Goal: Use online tool/utility: Utilize a website feature to perform a specific function

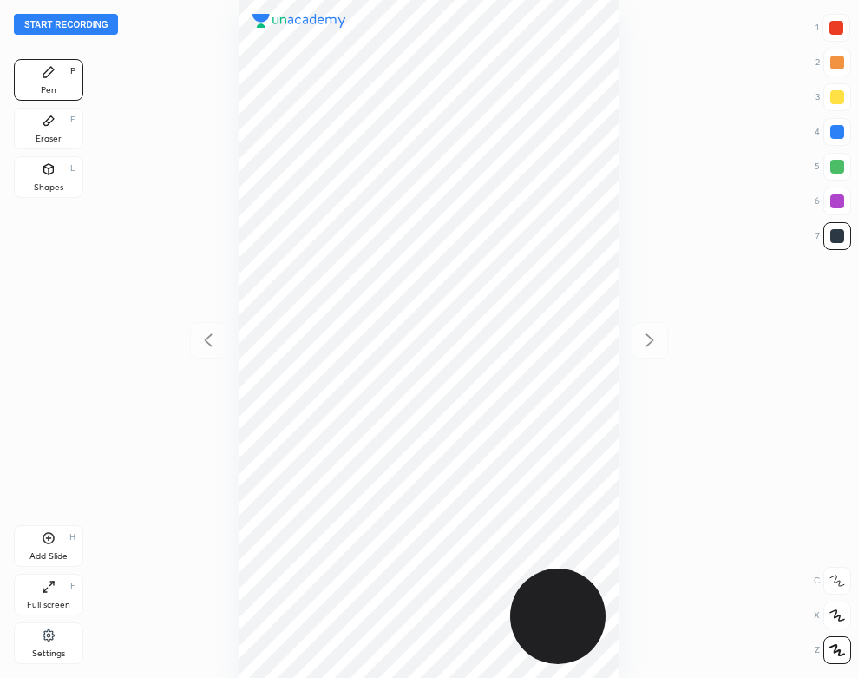
scroll to position [678, 580]
click at [56, 639] on div "Settings" at bounding box center [48, 643] width 69 height 42
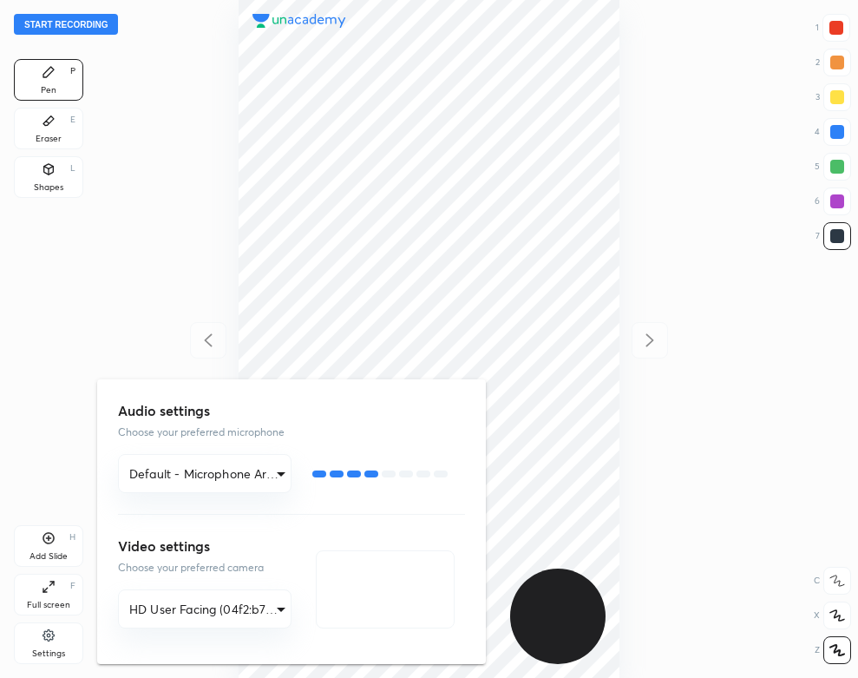
click at [37, 374] on div at bounding box center [429, 339] width 858 height 678
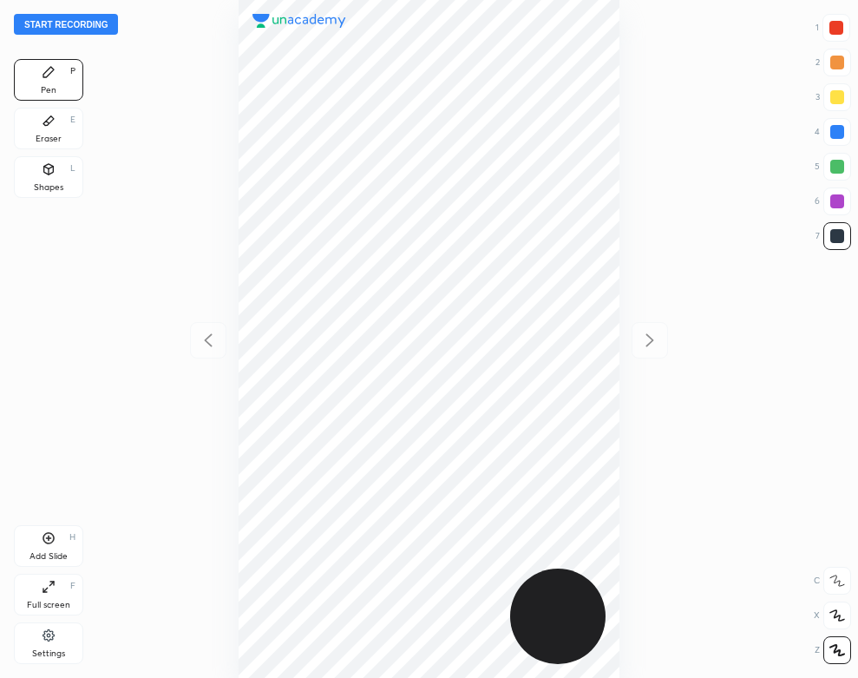
click at [99, 23] on button "Start recording" at bounding box center [66, 24] width 104 height 21
click at [624, 108] on div "00 : 33" at bounding box center [429, 339] width 580 height 678
click at [60, 116] on div "Eraser E" at bounding box center [48, 129] width 69 height 42
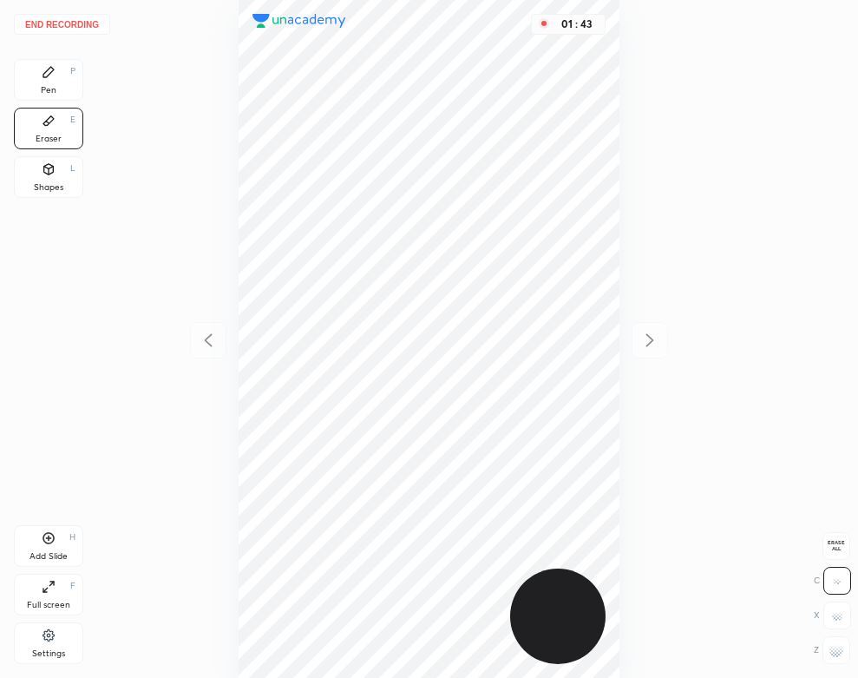
click at [49, 82] on div "Pen P" at bounding box center [48, 80] width 69 height 42
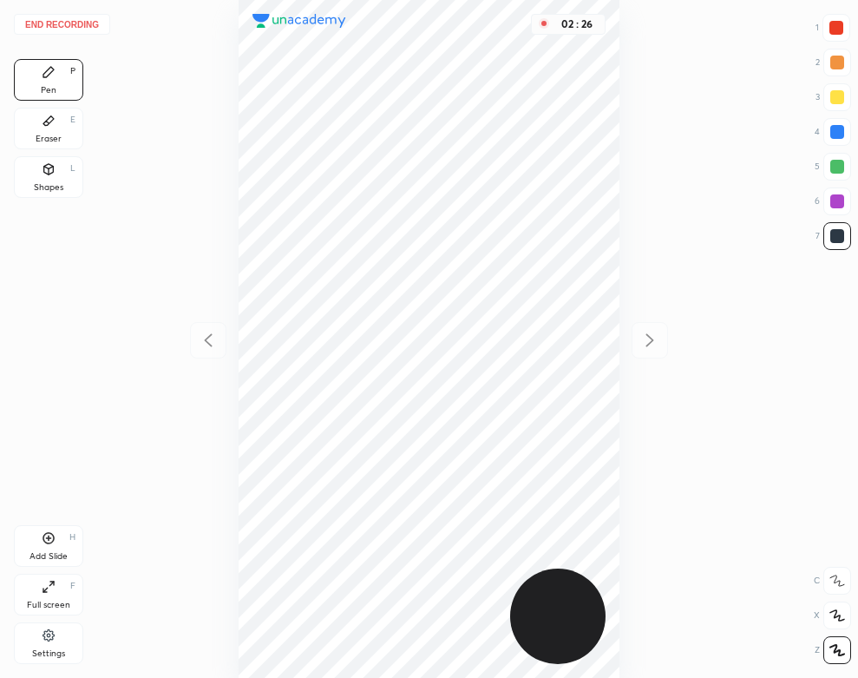
click at [81, 23] on button "End recording" at bounding box center [62, 24] width 96 height 21
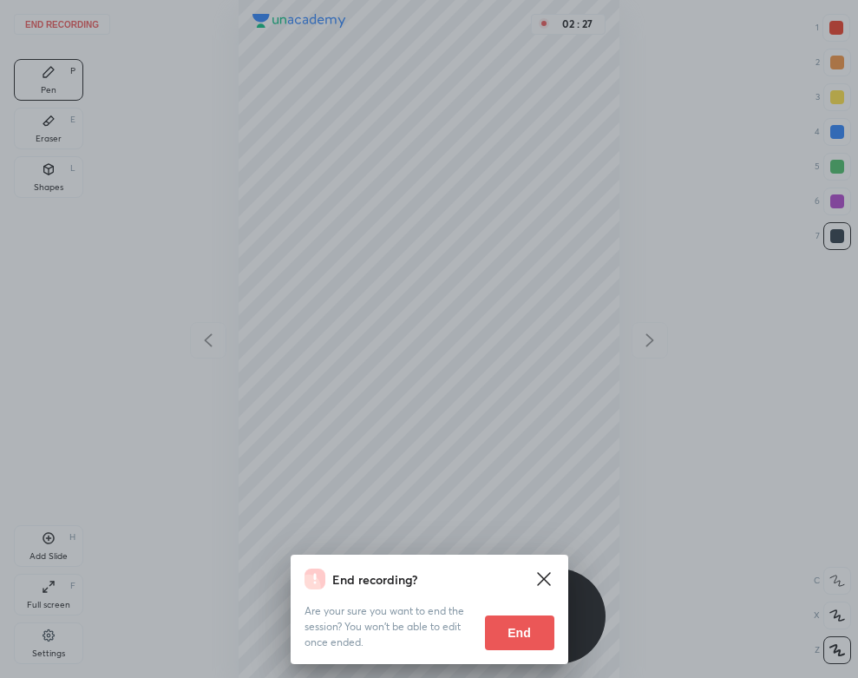
click at [517, 621] on button "End" at bounding box center [519, 632] width 69 height 35
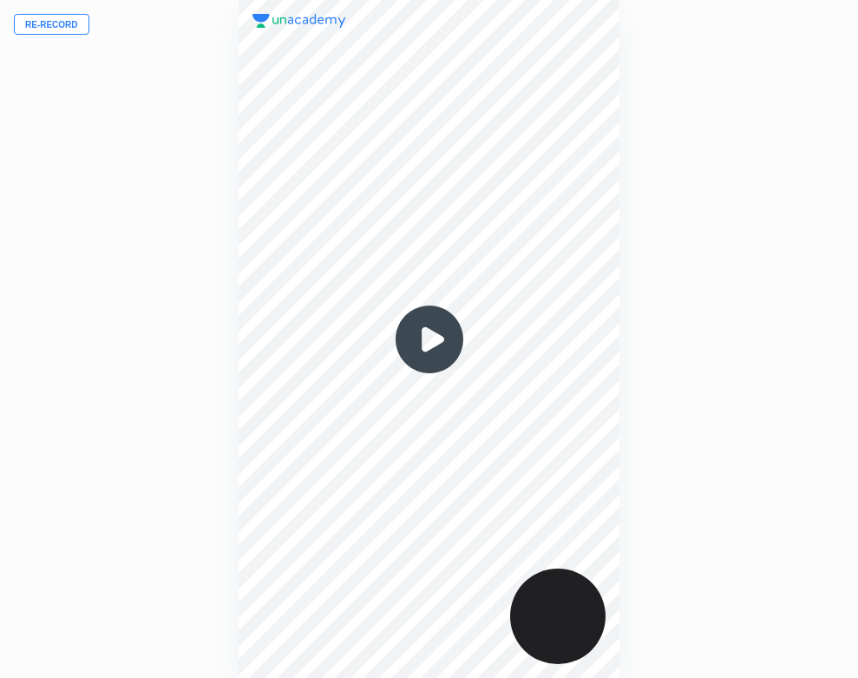
click at [436, 337] on img at bounding box center [429, 339] width 83 height 83
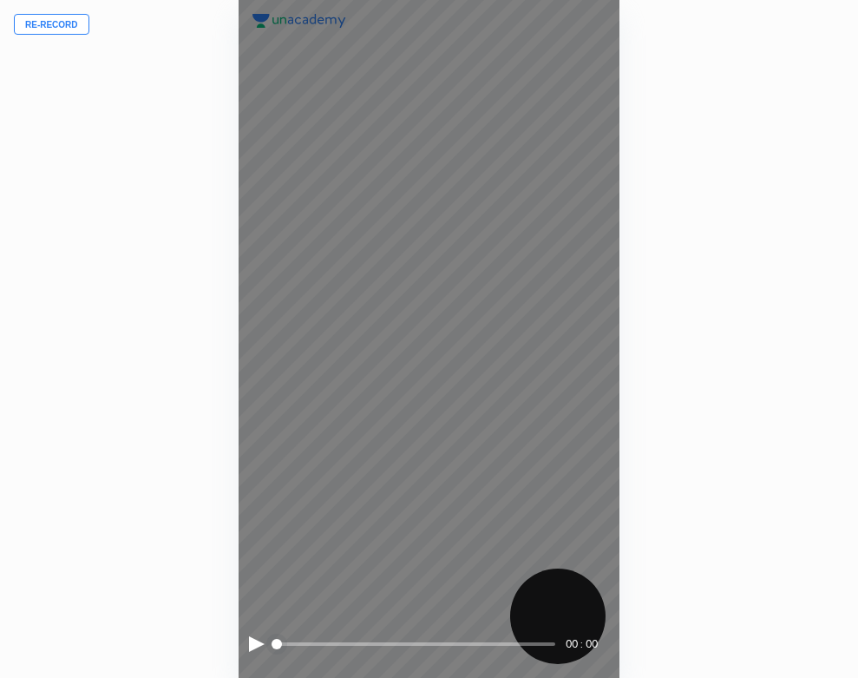
click at [253, 642] on div at bounding box center [257, 644] width 16 height 16
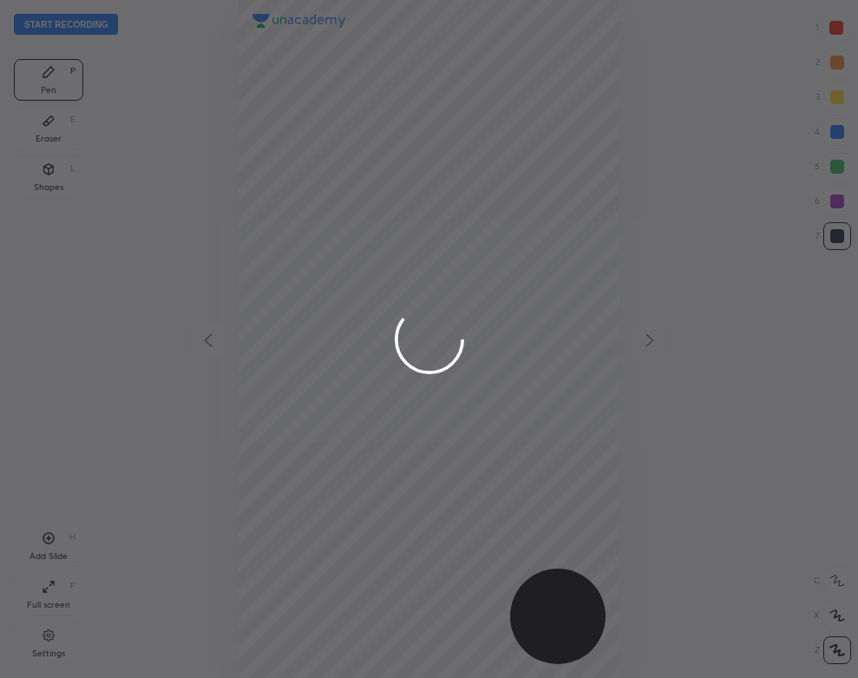
scroll to position [678, 580]
